Goal: Information Seeking & Learning: Check status

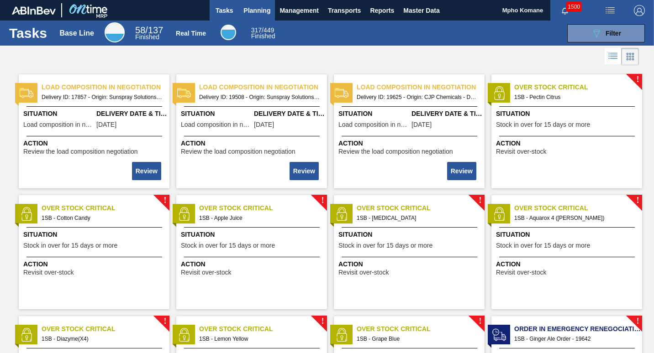
click at [252, 11] on span "Planning" at bounding box center [256, 10] width 27 height 11
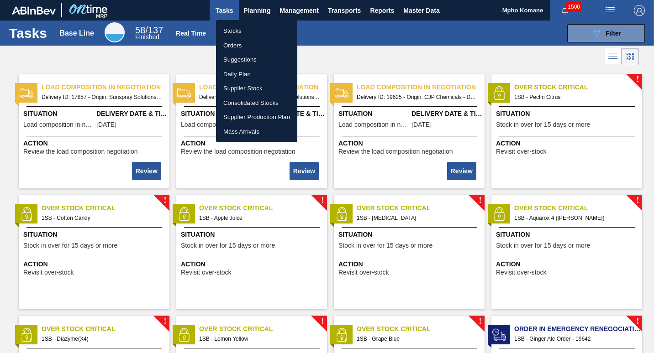
click at [235, 29] on li "Stocks" at bounding box center [256, 31] width 81 height 15
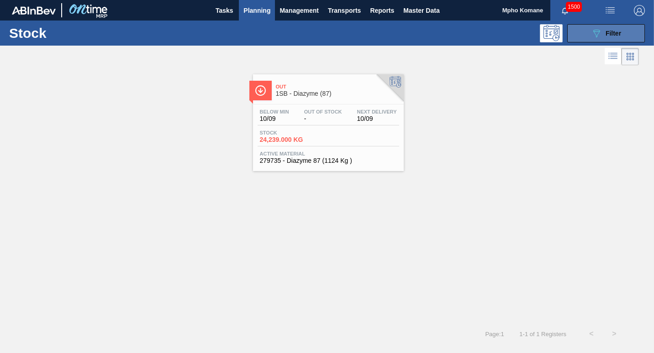
click at [601, 35] on icon "089F7B8B-B2A5-4AFE-B5C0-19BA573D28AC" at bounding box center [596, 33] width 11 height 11
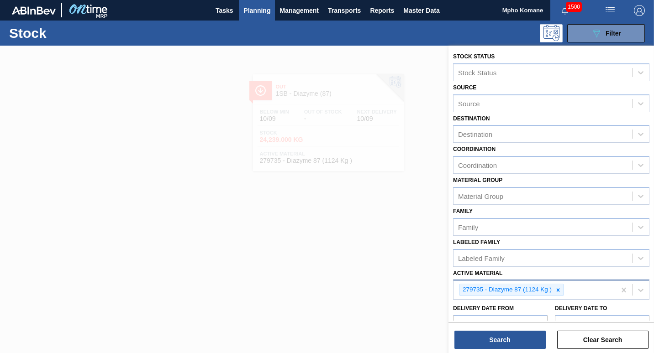
click at [576, 289] on div "279735 - Diazyme 87 (1124 Kg )" at bounding box center [534, 290] width 162 height 19
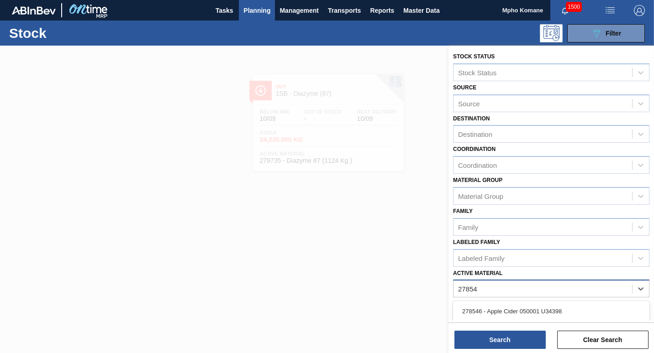
type Material "278548"
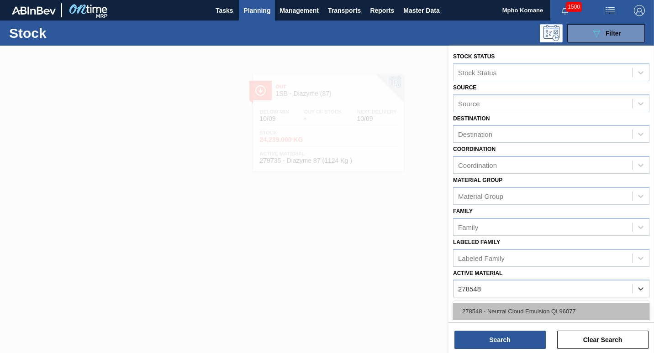
click at [531, 314] on div "278548 - Neutral Cloud Emulsion QL96077" at bounding box center [551, 311] width 196 height 17
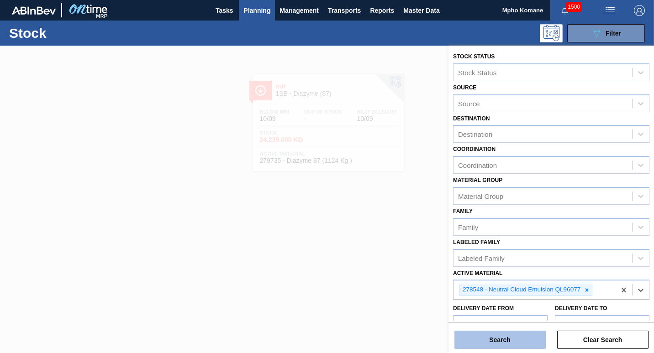
click at [509, 345] on button "Search" at bounding box center [499, 340] width 91 height 18
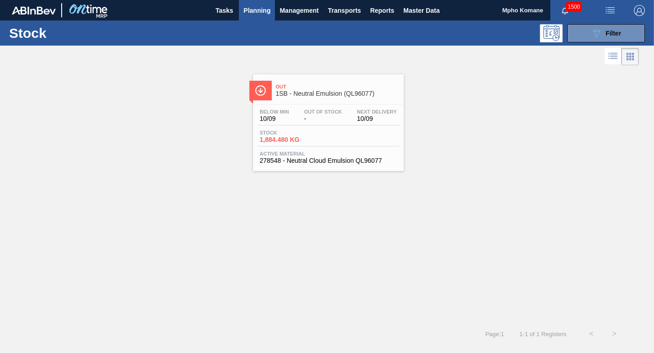
click at [318, 142] on span "1,884.480 KG" at bounding box center [292, 139] width 64 height 7
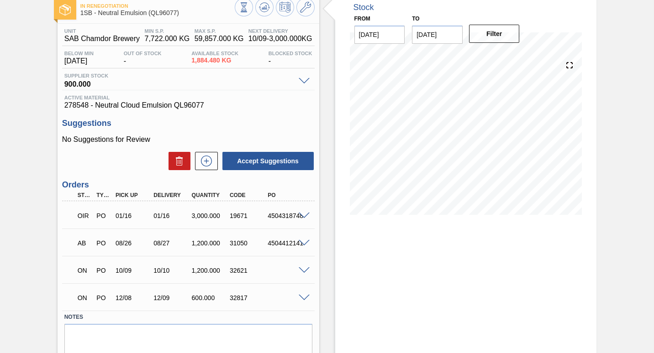
scroll to position [84, 0]
